Goal: Transaction & Acquisition: Download file/media

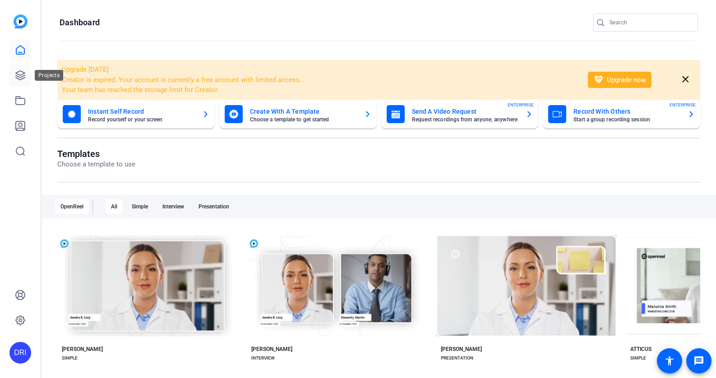
click at [28, 73] on link at bounding box center [20, 75] width 22 height 22
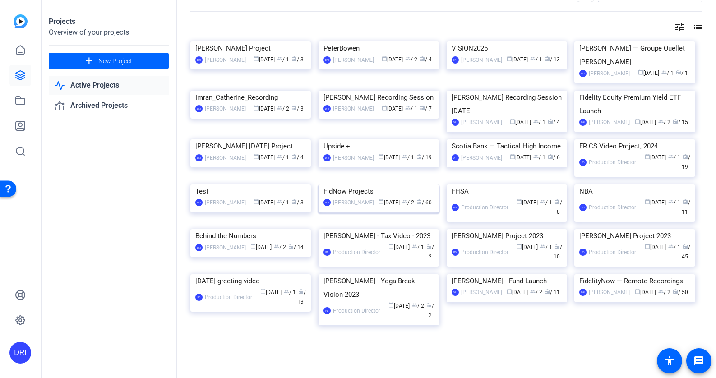
scroll to position [299, 0]
click at [371, 184] on img at bounding box center [378, 184] width 120 height 0
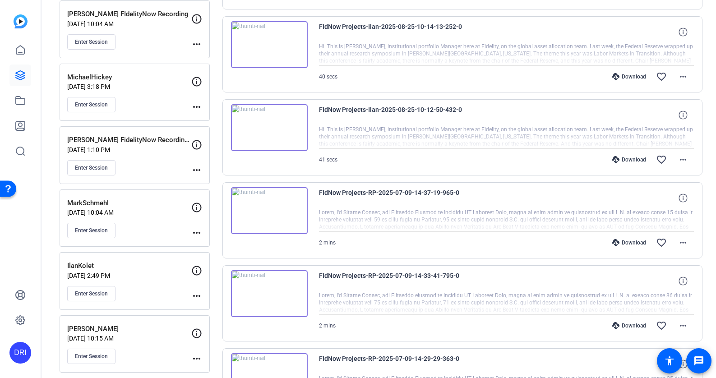
scroll to position [527, 0]
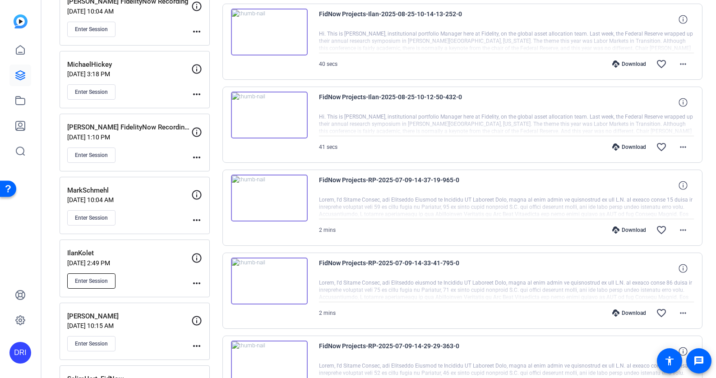
click at [100, 282] on span "Enter Session" at bounding box center [91, 280] width 33 height 7
click at [171, 260] on p "[DATE] 2:49 PM" at bounding box center [129, 262] width 124 height 7
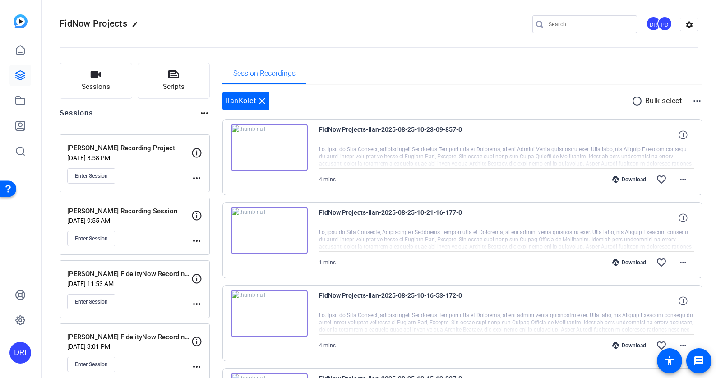
scroll to position [0, 0]
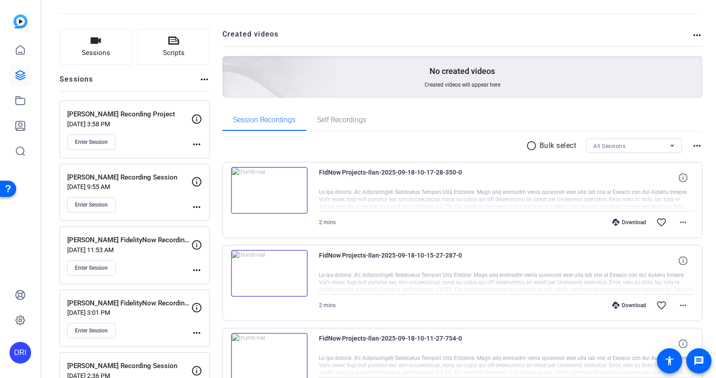
scroll to position [38, 0]
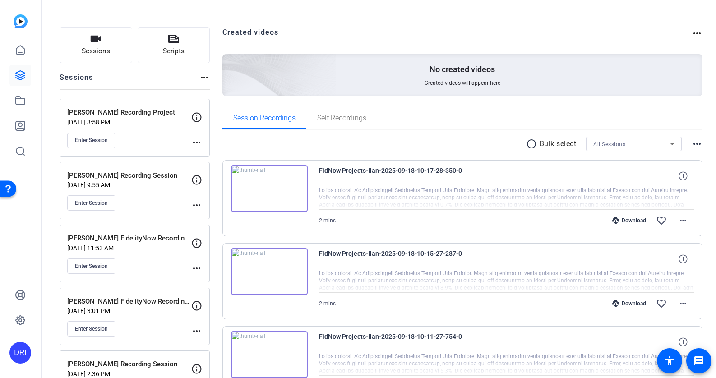
click at [617, 213] on div "Download favorite_border more_horiz" at bounding box center [562, 221] width 262 height 22
click at [621, 222] on div "Download" at bounding box center [628, 220] width 43 height 7
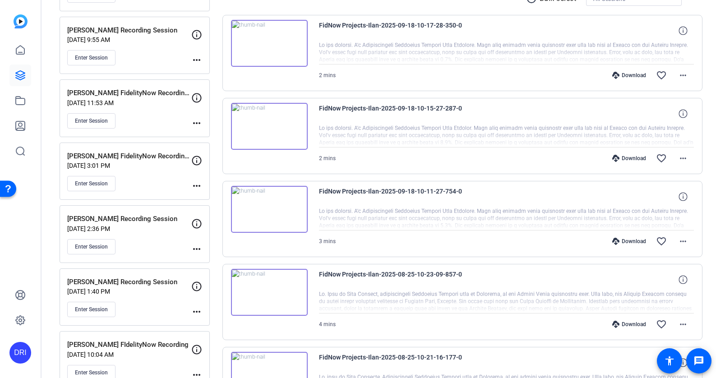
scroll to position [0, 0]
